Goal: Information Seeking & Learning: Learn about a topic

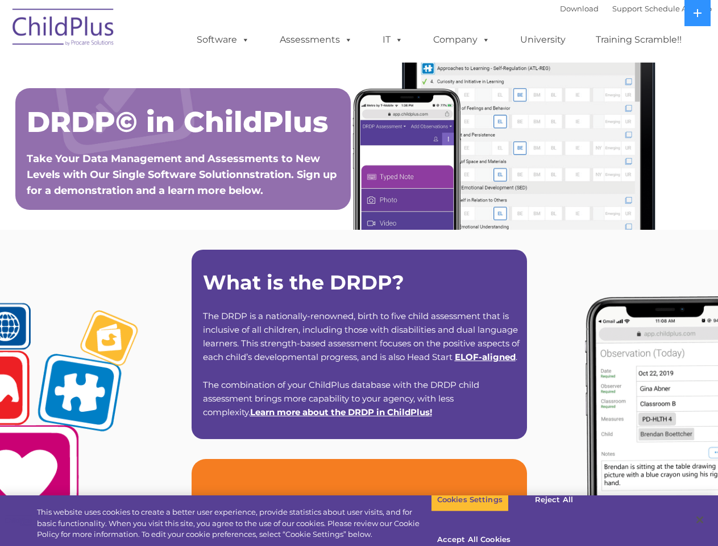
click at [359, 273] on strong "What is the DRDP?" at bounding box center [303, 282] width 201 height 24
click at [243, 39] on span at bounding box center [243, 39] width 13 height 11
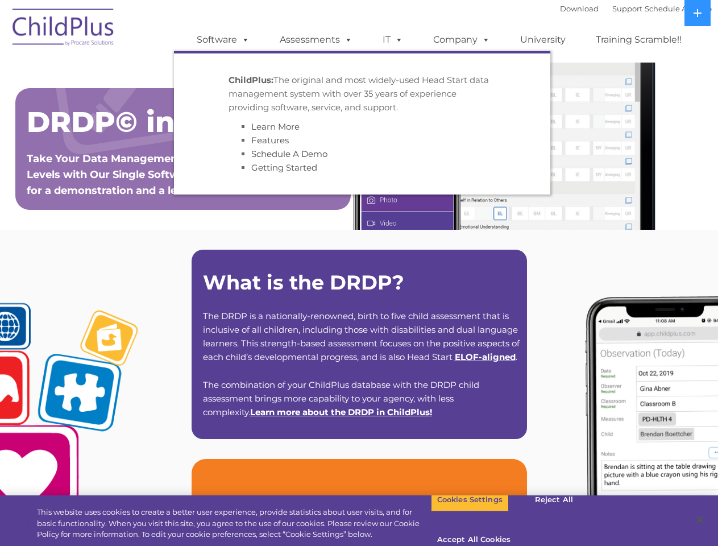
click at [346, 39] on span at bounding box center [346, 39] width 13 height 11
click at [393, 40] on span at bounding box center [397, 39] width 13 height 11
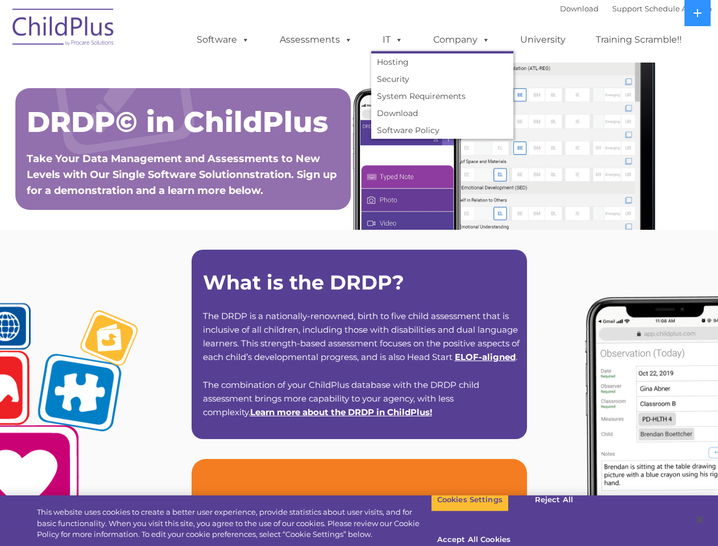
click at [397, 39] on span at bounding box center [397, 39] width 13 height 11
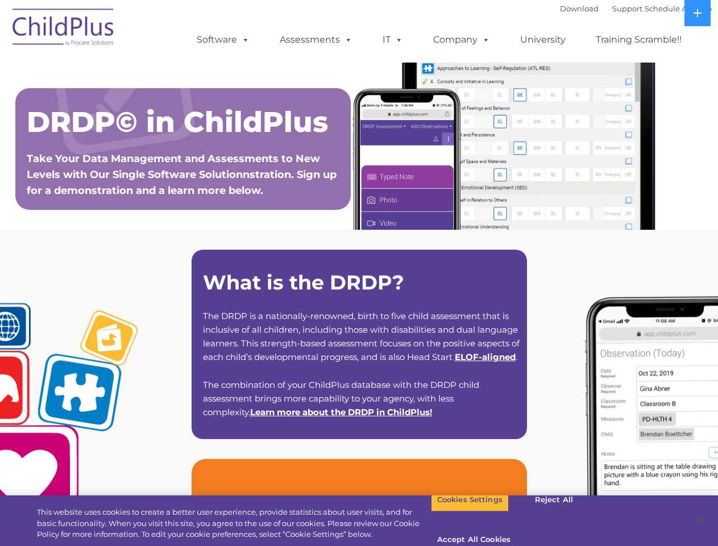
click at [461, 40] on link "Company" at bounding box center [462, 39] width 80 height 23
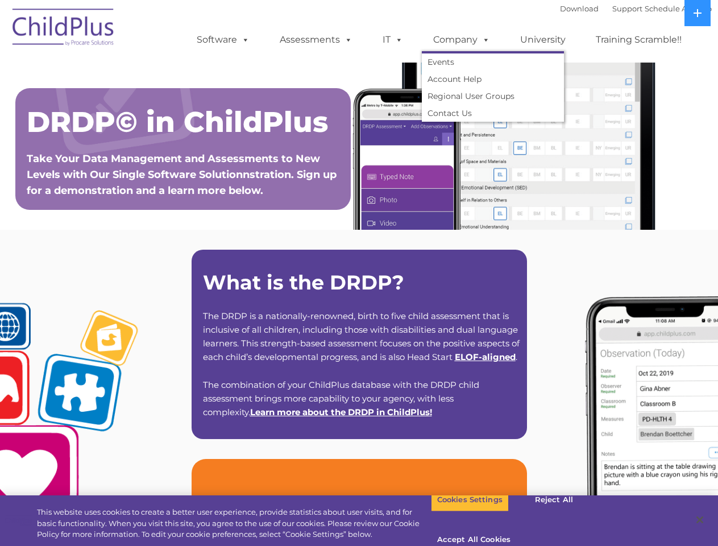
click at [484, 39] on span at bounding box center [484, 39] width 13 height 11
click at [698, 13] on icon at bounding box center [698, 13] width 8 height 8
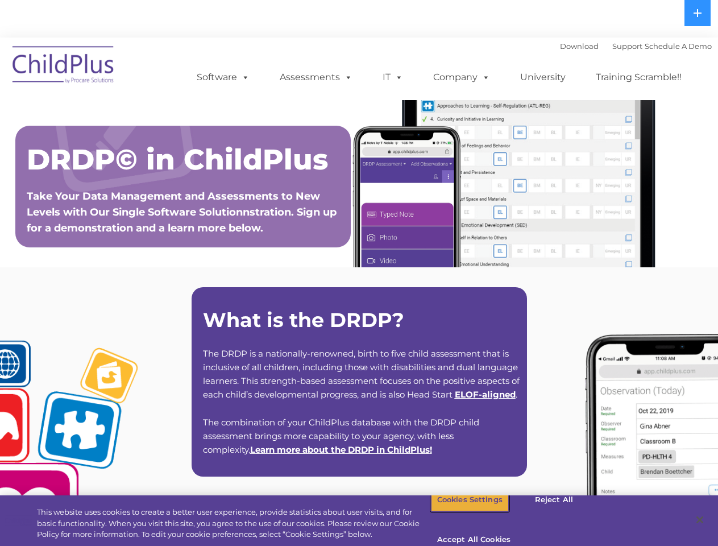
click at [461, 512] on button "Cookies Settings" at bounding box center [470, 500] width 78 height 24
